Goal: Find specific page/section: Find specific page/section

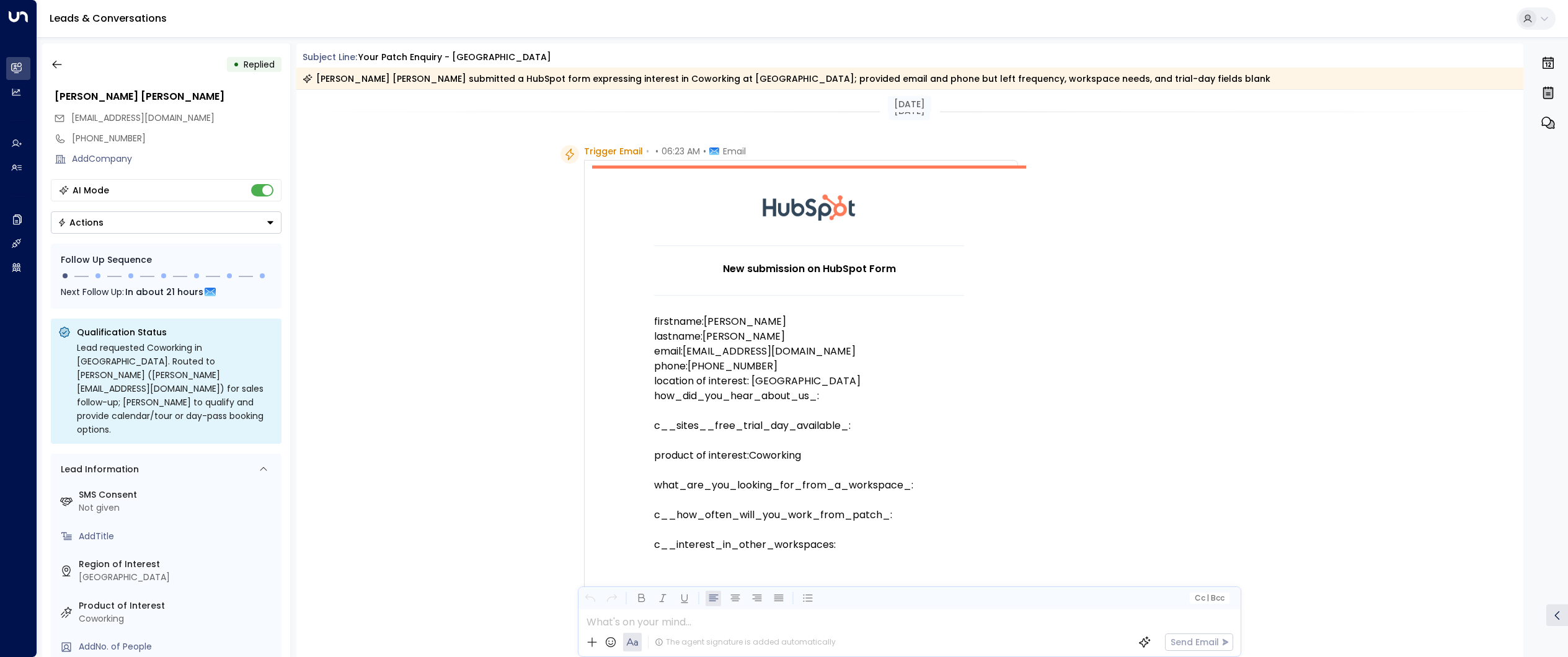
scroll to position [736, 0]
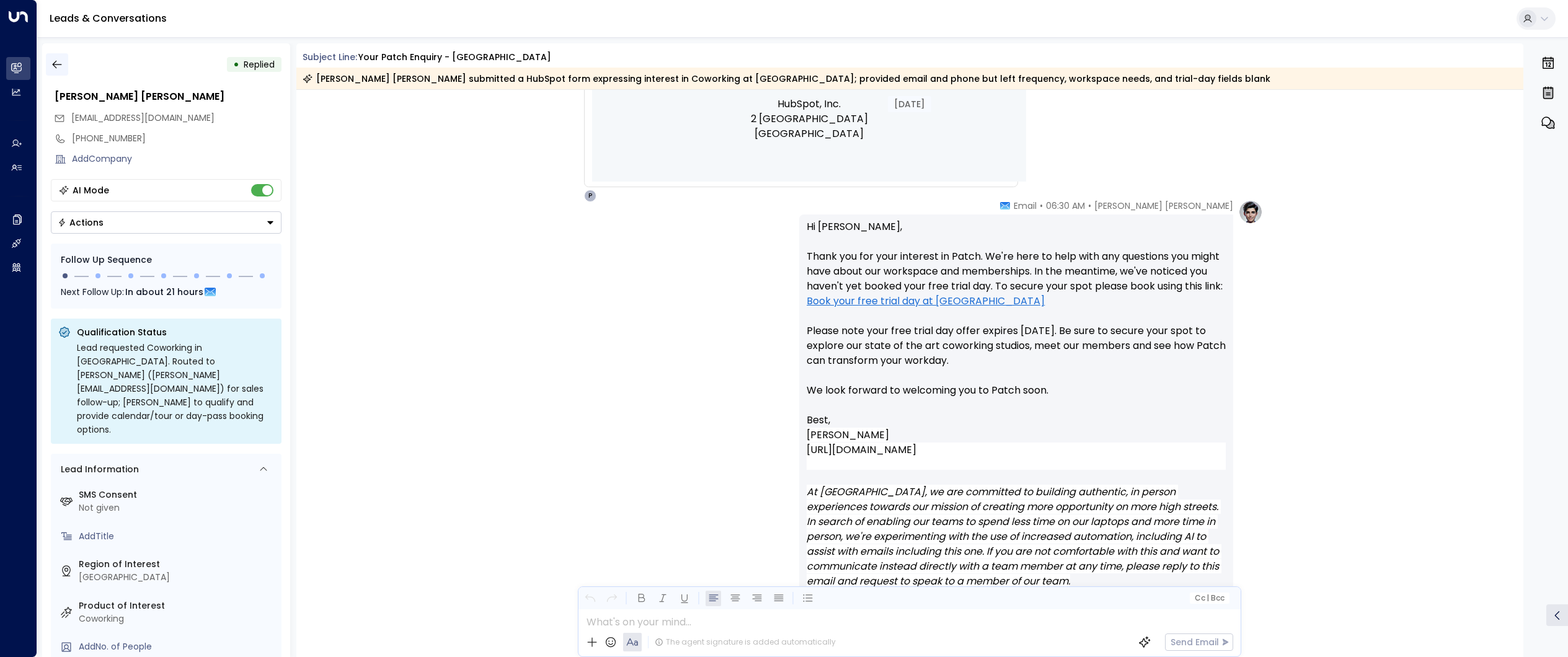
click at [63, 64] on button "button" at bounding box center [56, 64] width 22 height 22
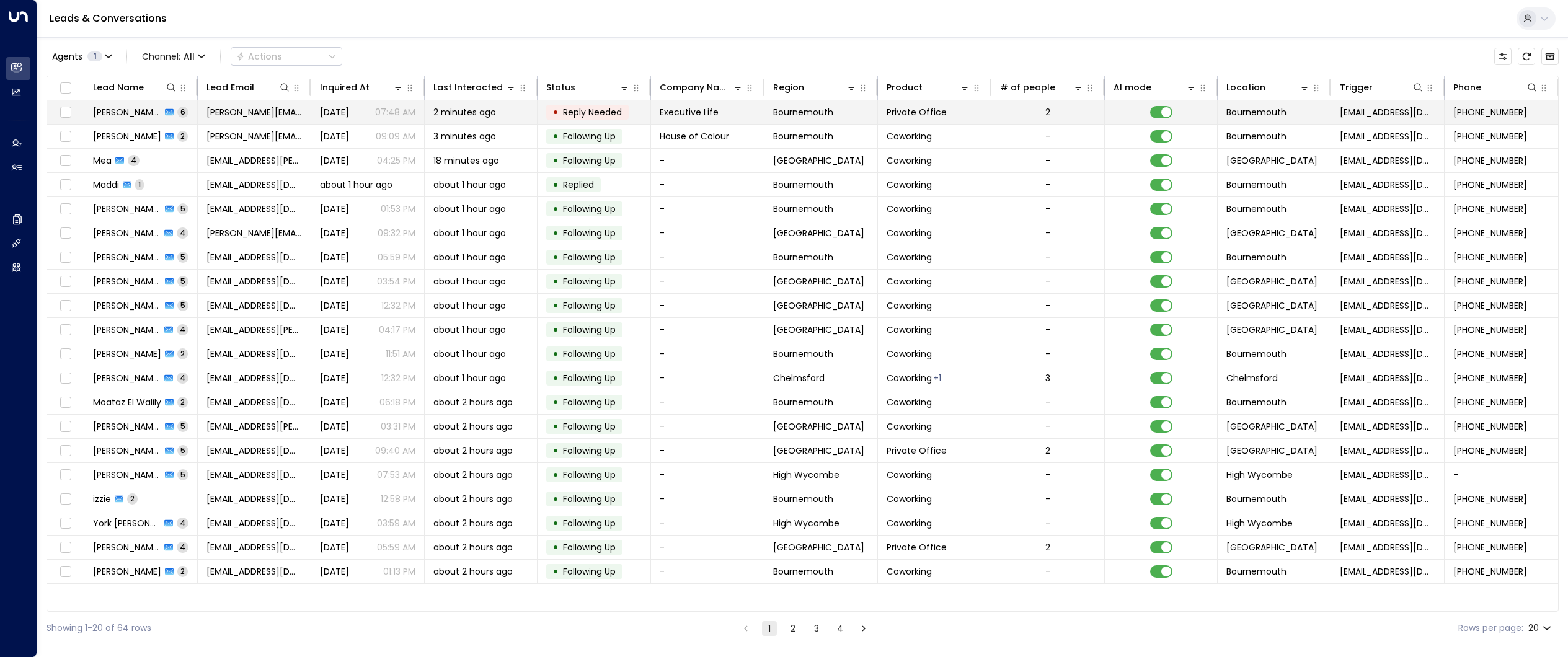
click at [137, 110] on span "[PERSON_NAME]" at bounding box center [127, 111] width 68 height 12
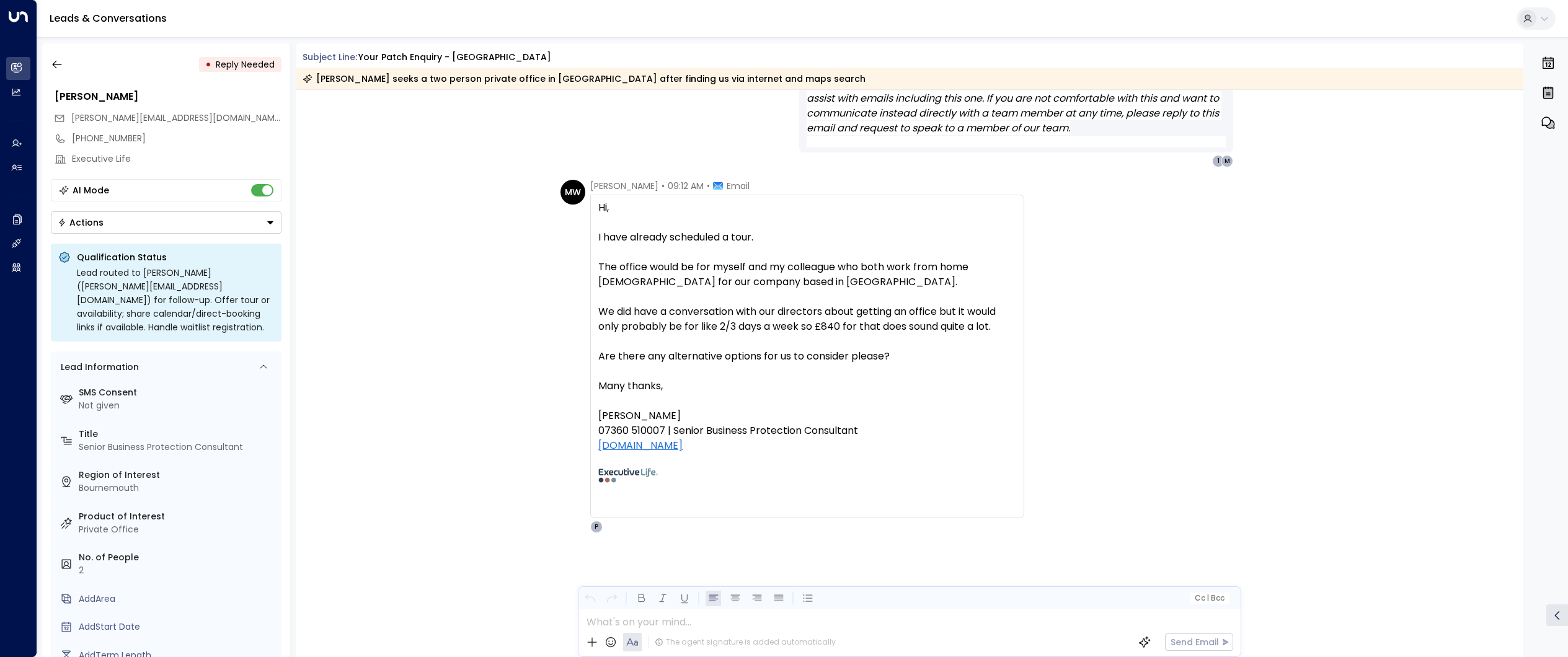
click at [668, 615] on div at bounding box center [908, 618] width 661 height 19
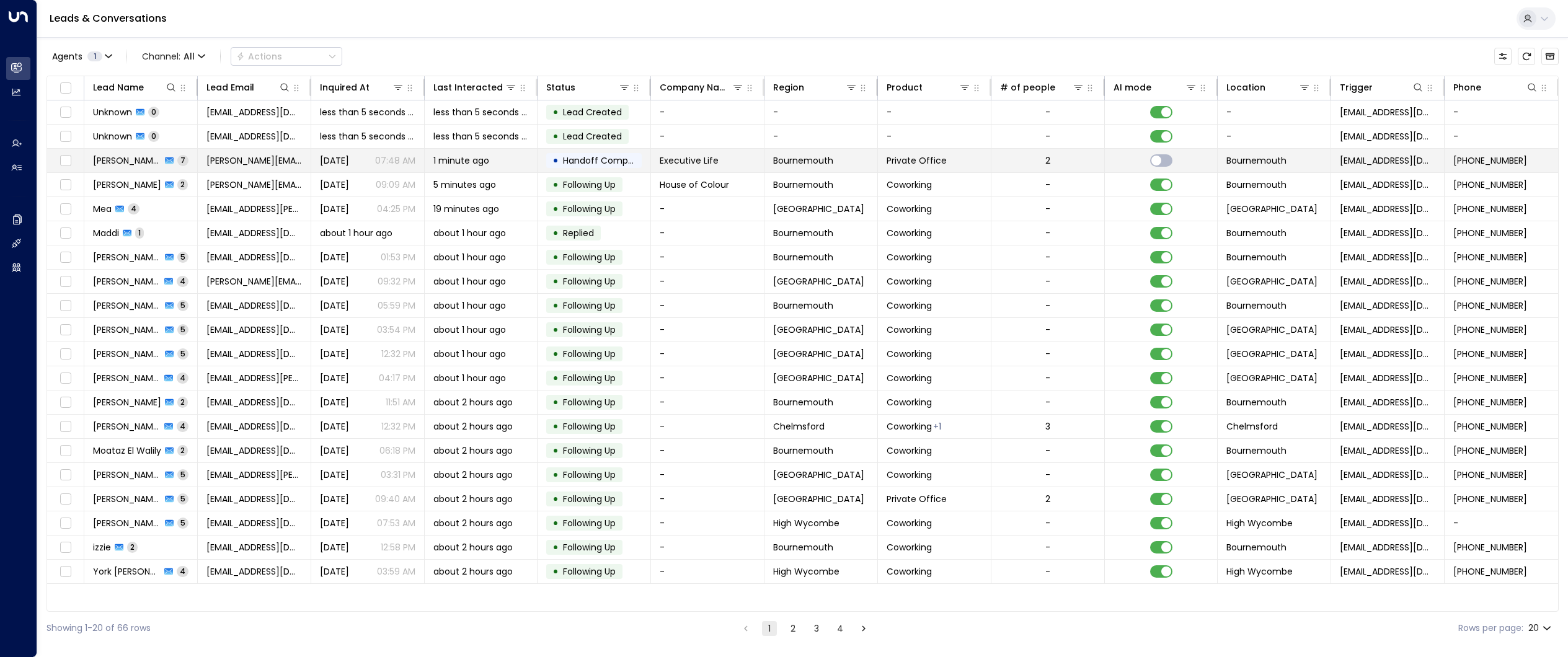
scroll to position [0, 2]
